Goal: Information Seeking & Learning: Learn about a topic

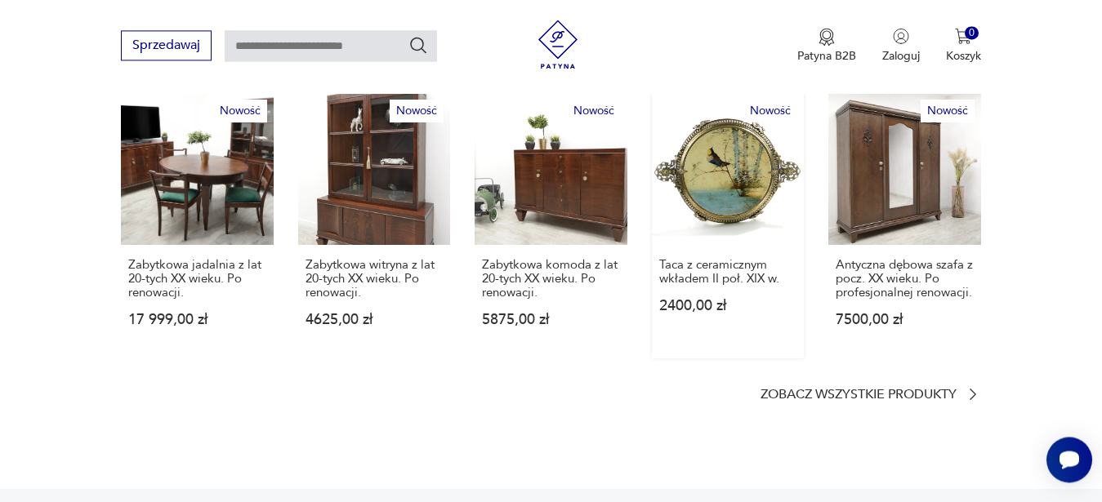
scroll to position [1000, 0]
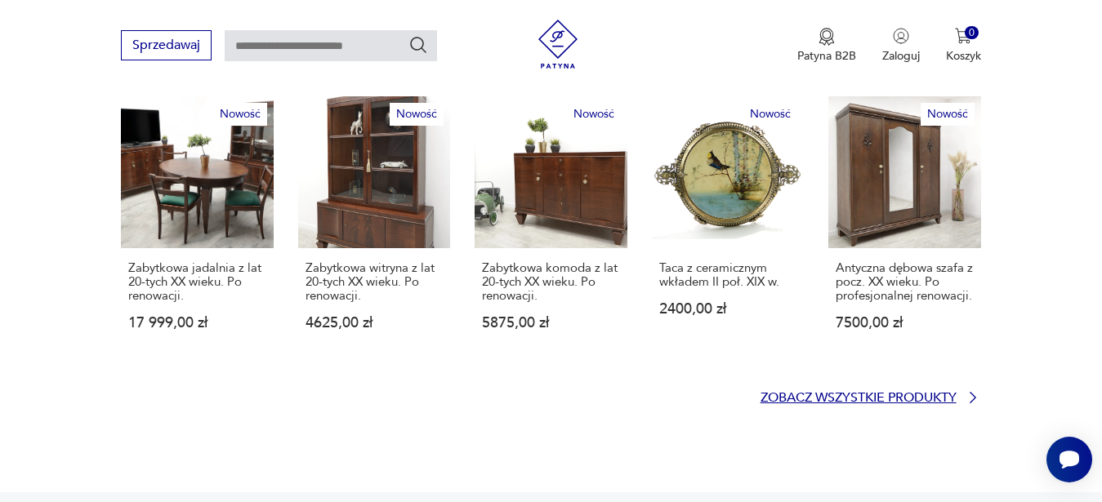
click at [898, 393] on p "Zobacz wszystkie produkty" at bounding box center [859, 398] width 196 height 11
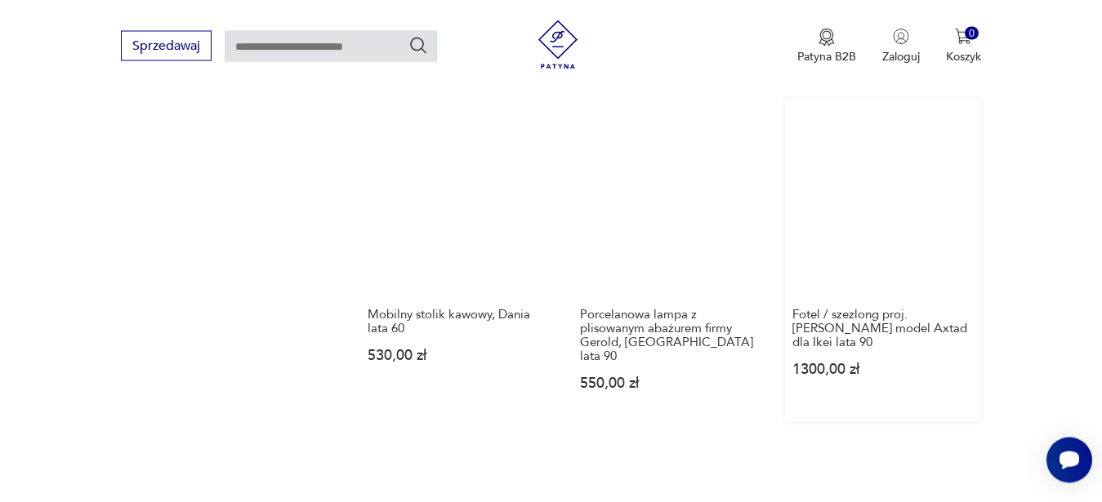
scroll to position [1740, 0]
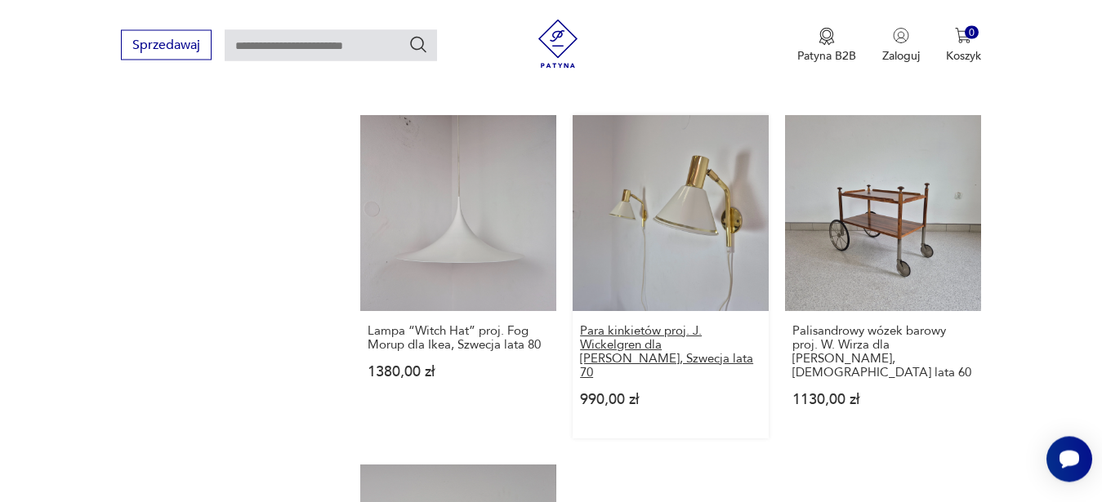
click at [641, 325] on h3 "Para kinkietów proj. J. Wickelgren dla [PERSON_NAME], Szwecja lata 70" at bounding box center [670, 353] width 181 height 56
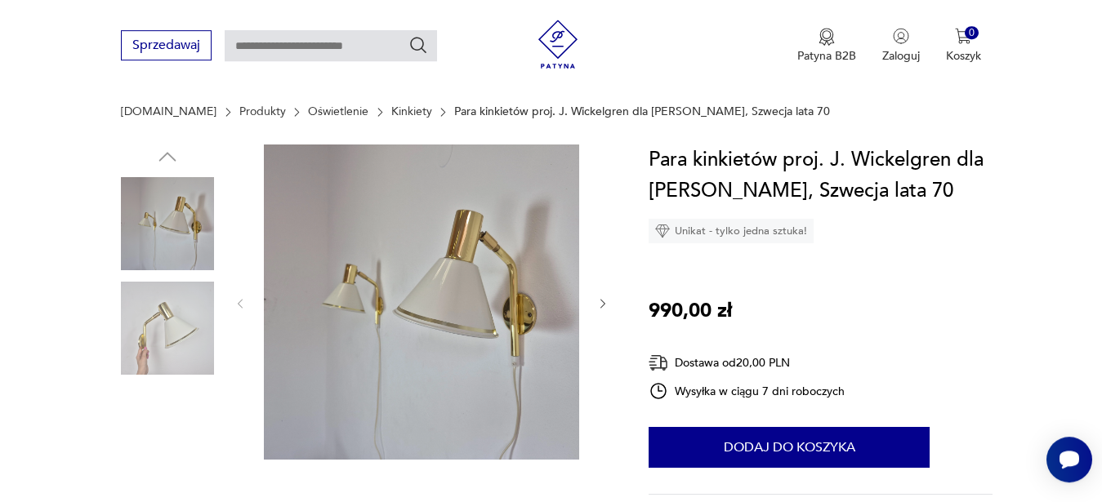
scroll to position [250, 0]
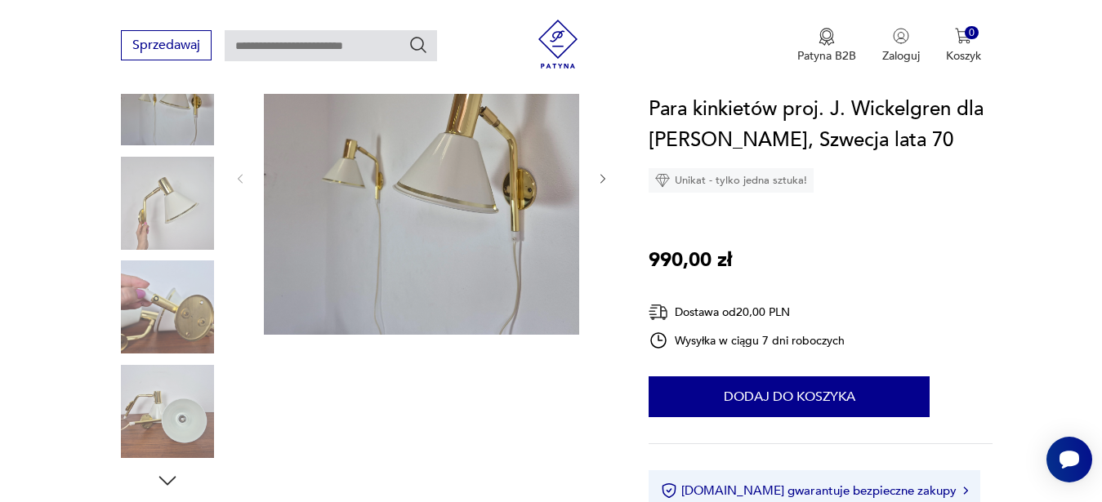
click at [603, 174] on icon "button" at bounding box center [603, 179] width 14 height 14
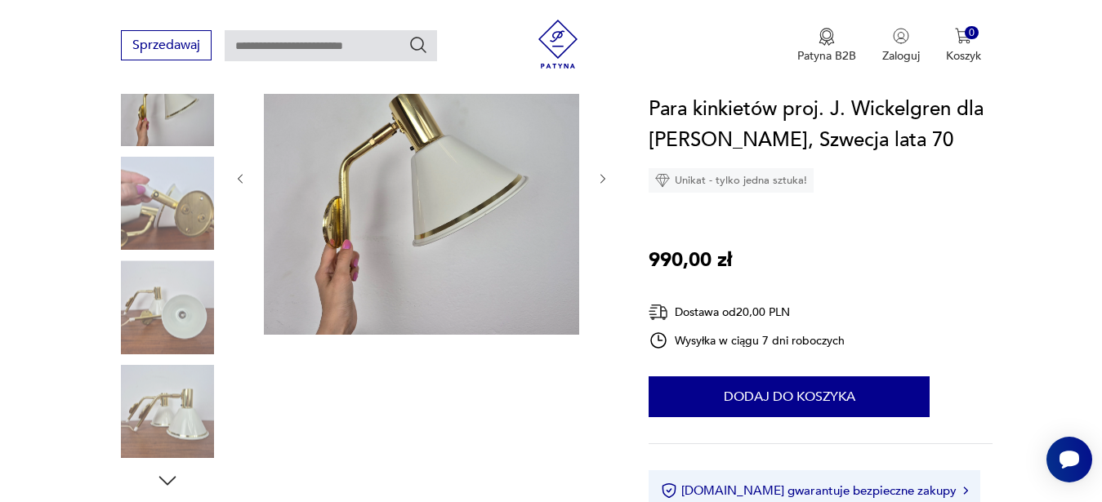
click at [603, 174] on icon "button" at bounding box center [603, 179] width 14 height 14
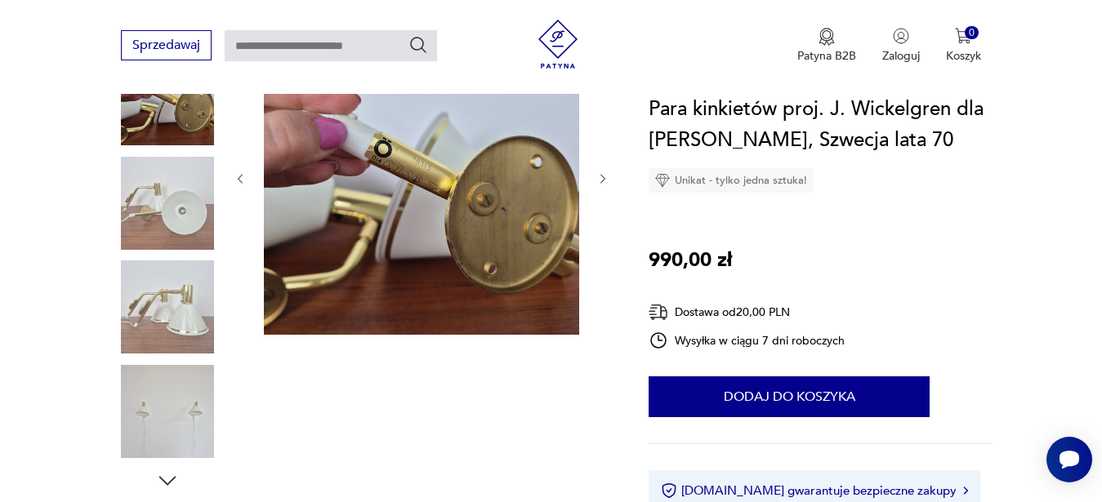
click at [603, 174] on icon "button" at bounding box center [603, 179] width 14 height 14
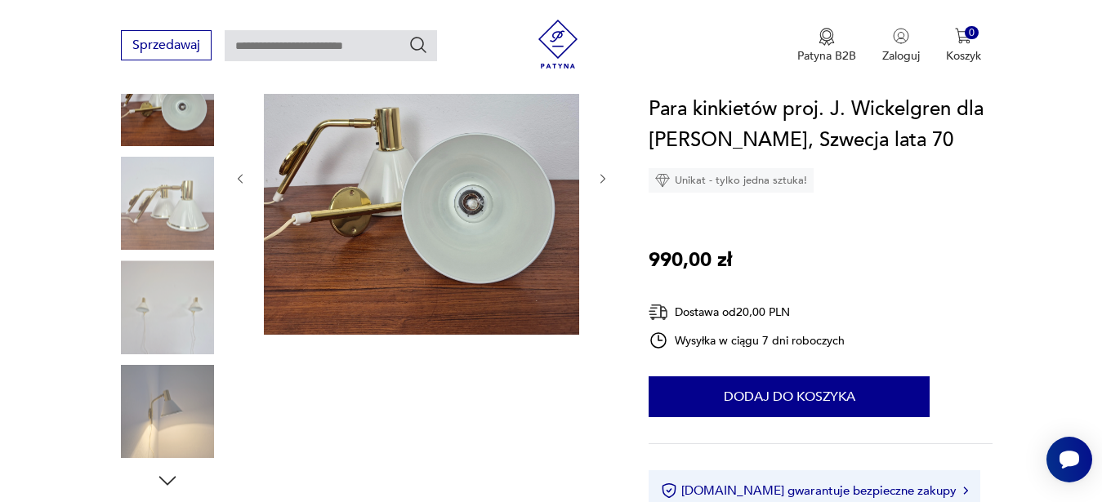
click at [603, 174] on icon "button" at bounding box center [603, 179] width 14 height 14
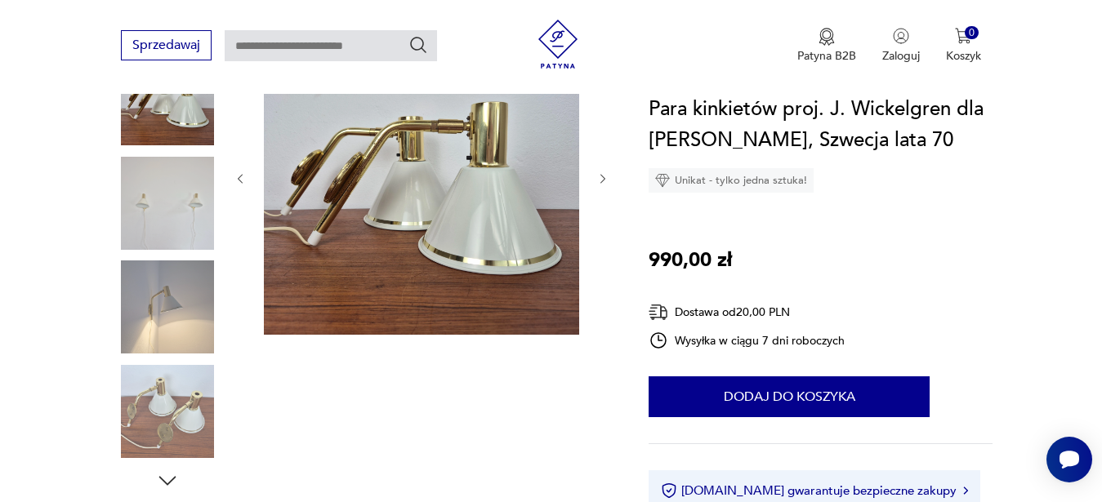
click at [605, 179] on icon "button" at bounding box center [602, 179] width 5 height 10
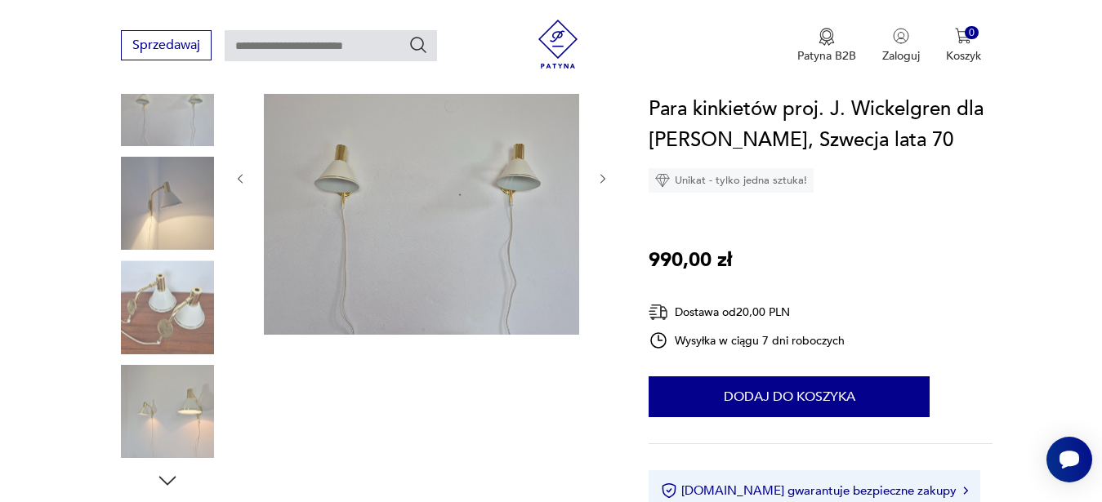
click at [605, 179] on icon "button" at bounding box center [602, 179] width 5 height 10
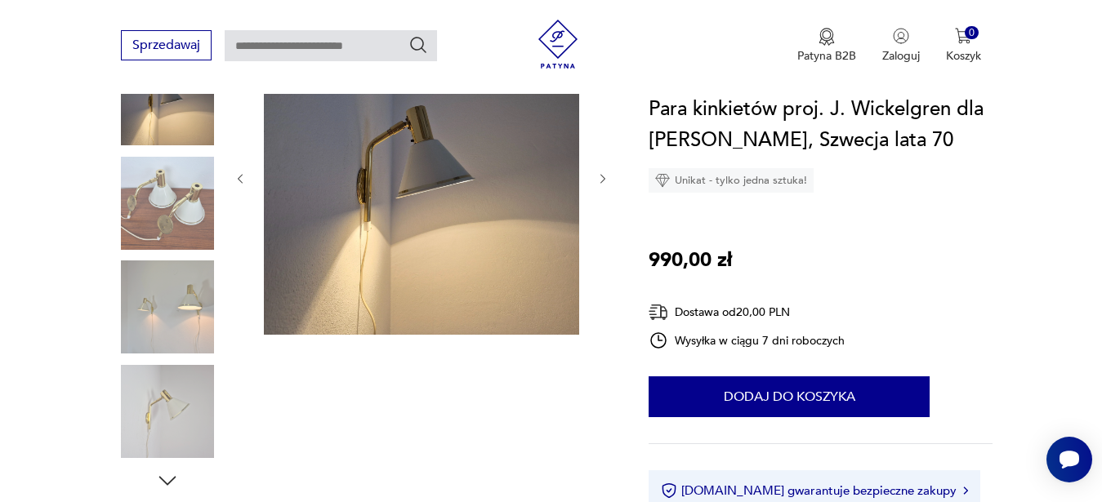
click at [605, 179] on icon "button" at bounding box center [602, 179] width 5 height 10
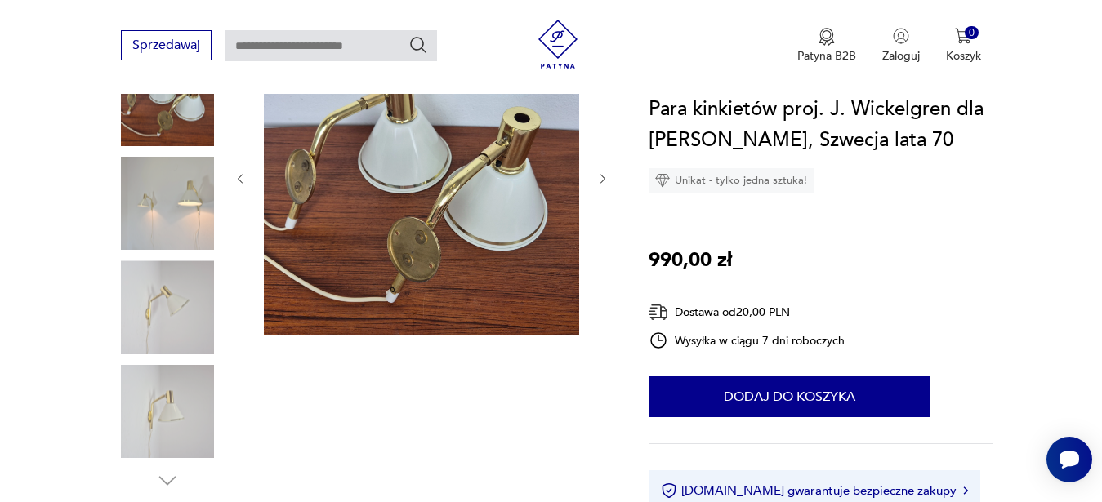
click at [605, 179] on icon "button" at bounding box center [602, 179] width 5 height 10
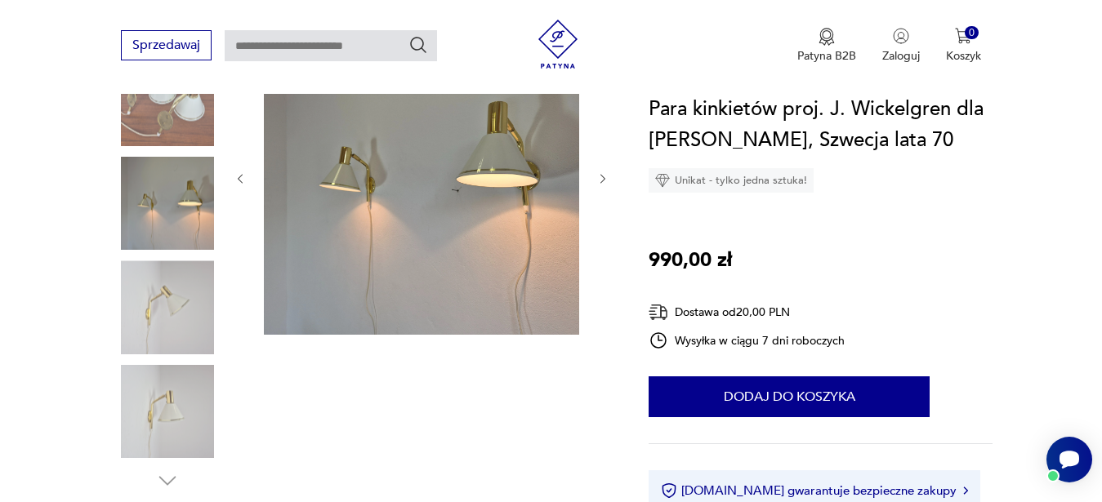
click at [605, 178] on icon "button" at bounding box center [602, 179] width 5 height 10
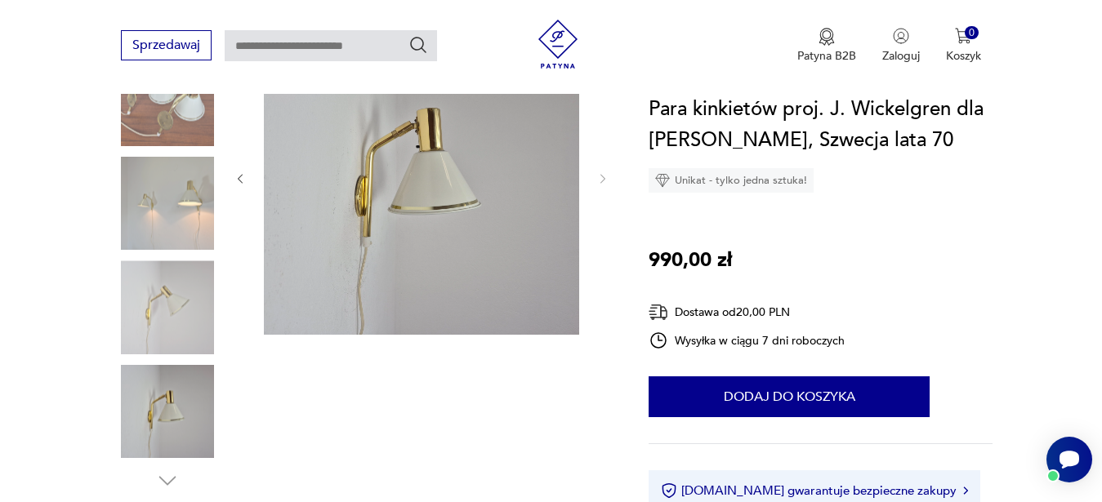
scroll to position [667, 0]
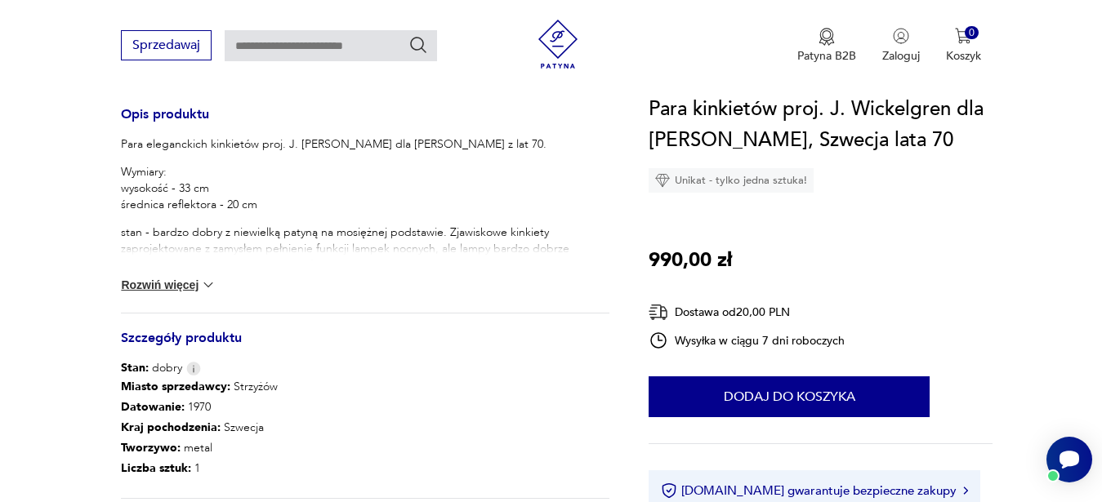
click at [178, 282] on button "Rozwiń więcej" at bounding box center [168, 285] width 95 height 16
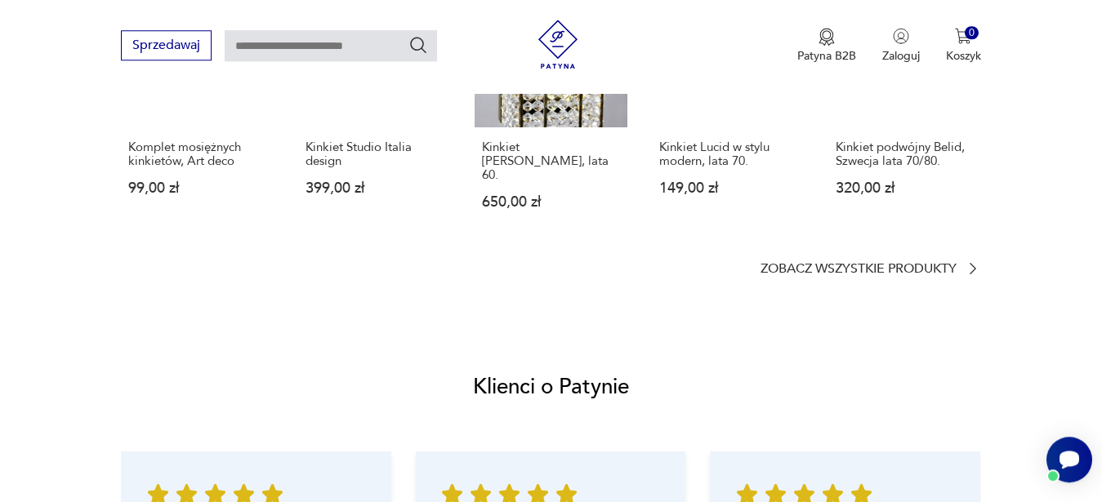
scroll to position [1500, 0]
